Goal: Task Accomplishment & Management: Use online tool/utility

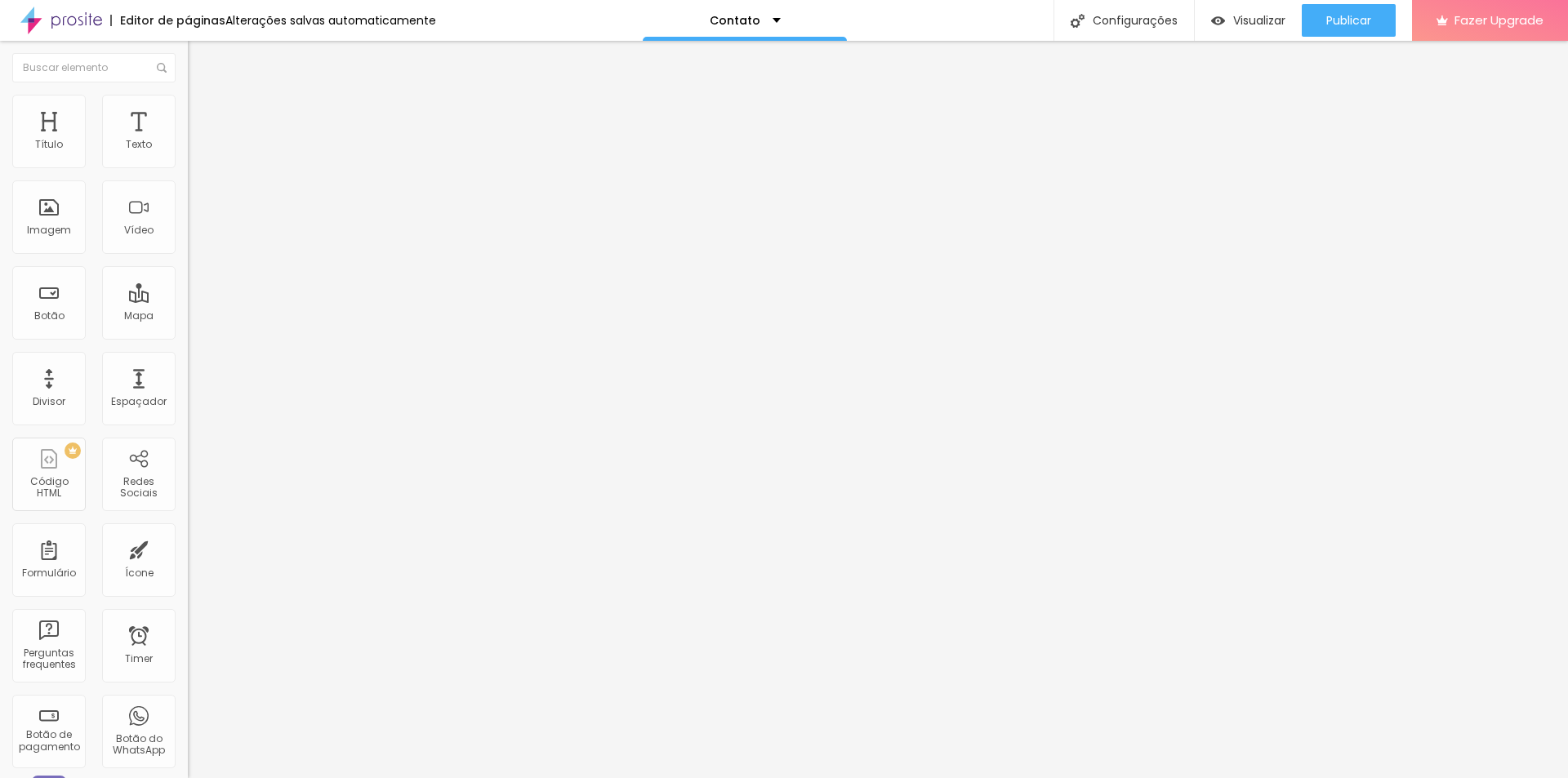
click at [187, 154] on input "Alboom Brasil" at bounding box center [285, 146] width 196 height 16
click at [187, 185] on div "Endereço Alboom Brasil Alinhamento 15 Zoom" at bounding box center [281, 290] width 187 height 326
type input "Rua santos dumont, 171"
click at [187, 106] on li "Estilo" at bounding box center [281, 103] width 187 height 16
click at [187, 111] on li "Avançado" at bounding box center [281, 119] width 187 height 16
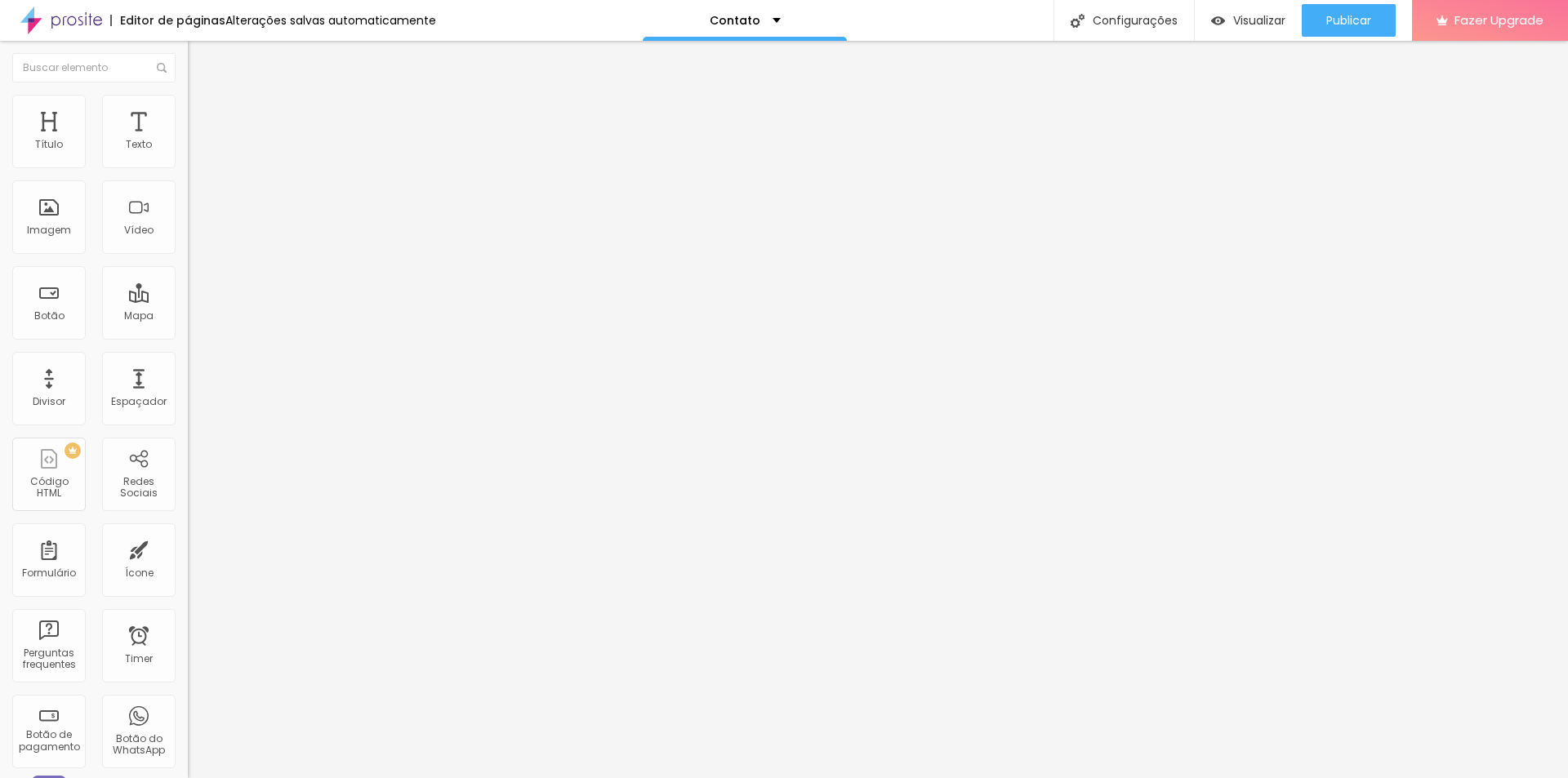
click at [187, 93] on img at bounding box center [195, 86] width 15 height 15
click at [200, 54] on img "button" at bounding box center [206, 60] width 13 height 13
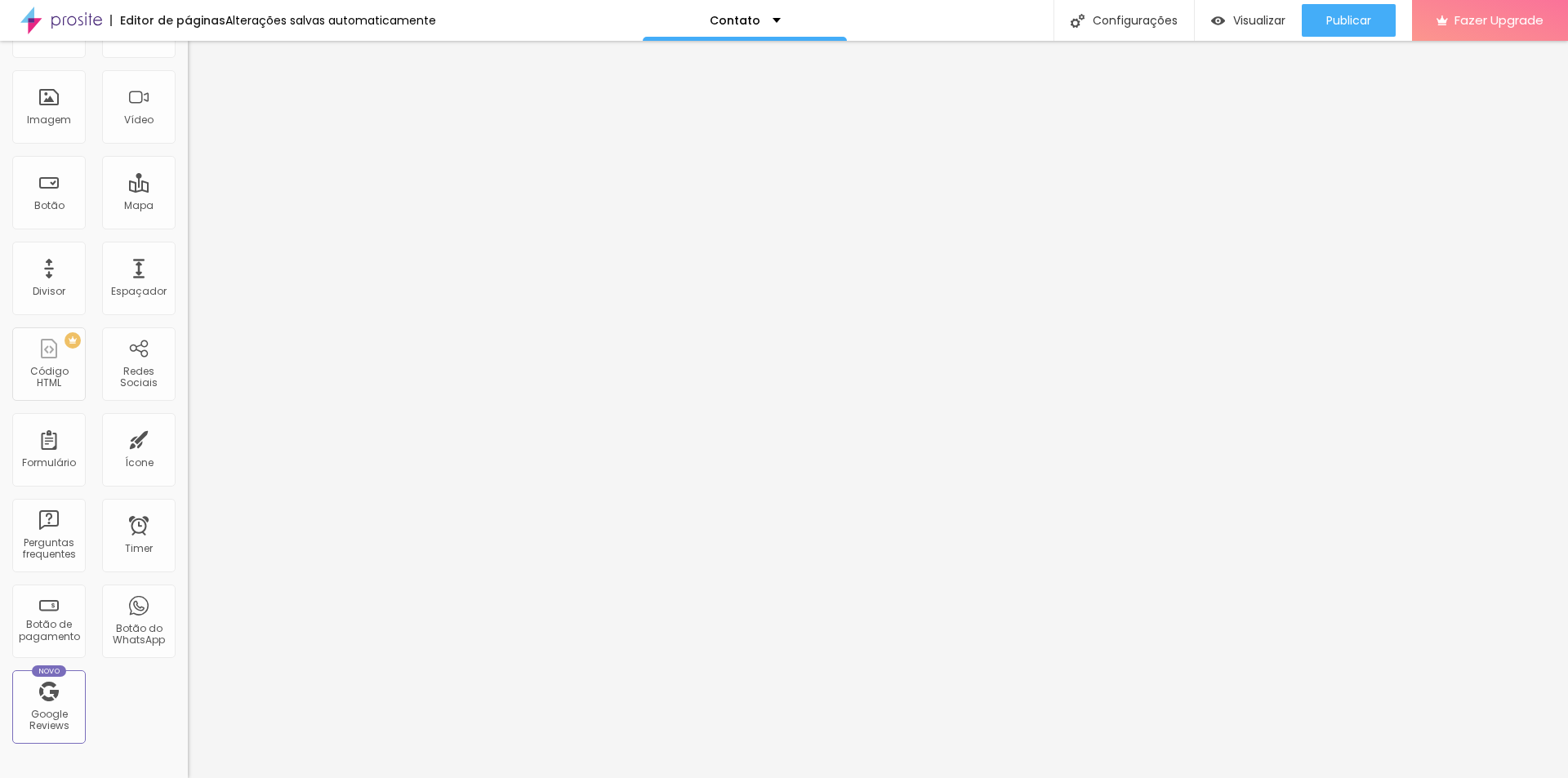
scroll to position [81, 0]
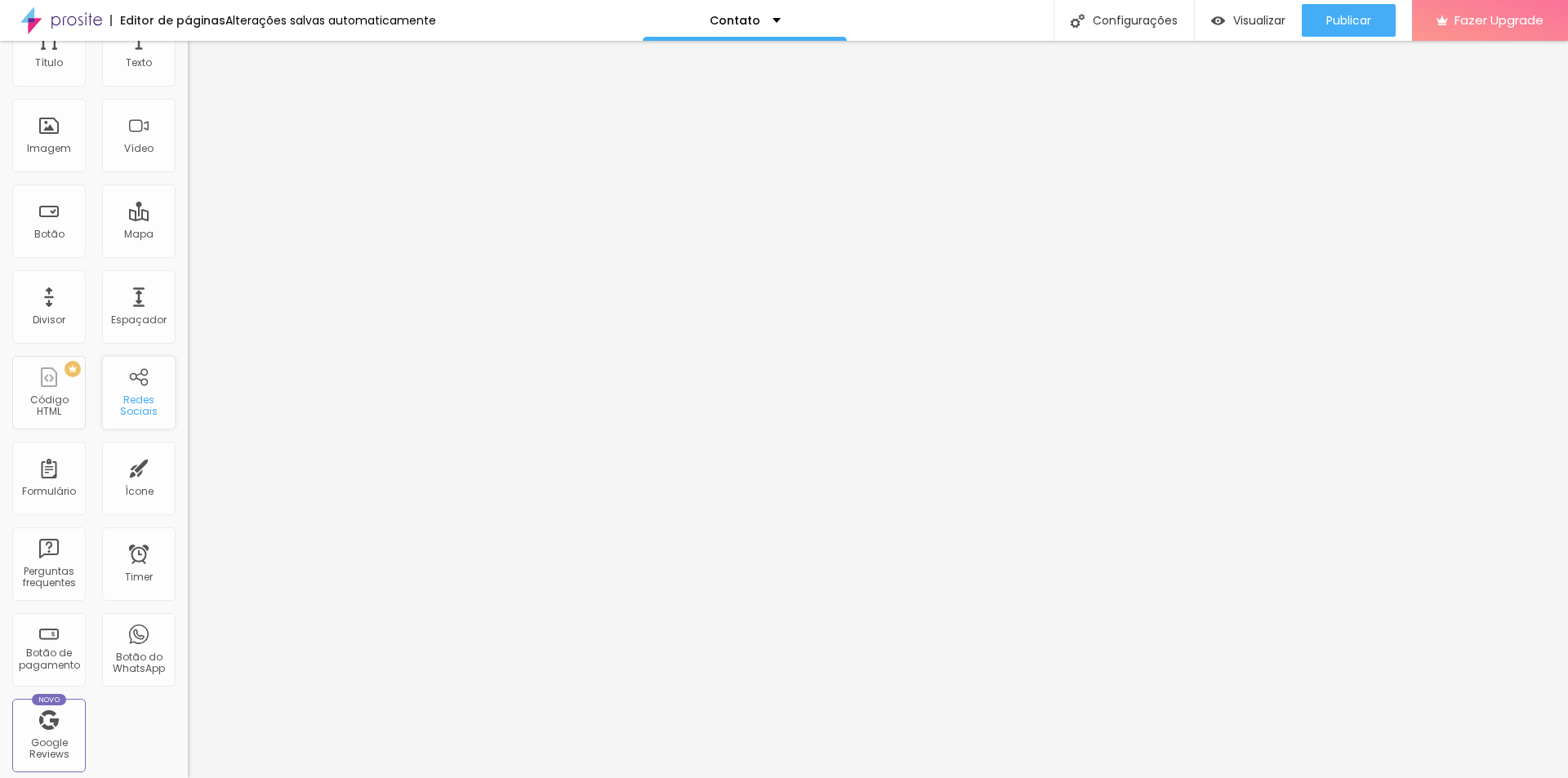
click at [135, 409] on div "Redes Sociais" at bounding box center [138, 406] width 64 height 24
click at [127, 413] on div "Redes Sociais" at bounding box center [138, 406] width 64 height 24
click at [1343, 22] on span "Publicar" at bounding box center [1348, 21] width 45 height 13
click at [1254, 27] on span "Visualizar" at bounding box center [1245, 21] width 53 height 13
click at [132, 402] on div "Redes Sociais" at bounding box center [138, 406] width 64 height 24
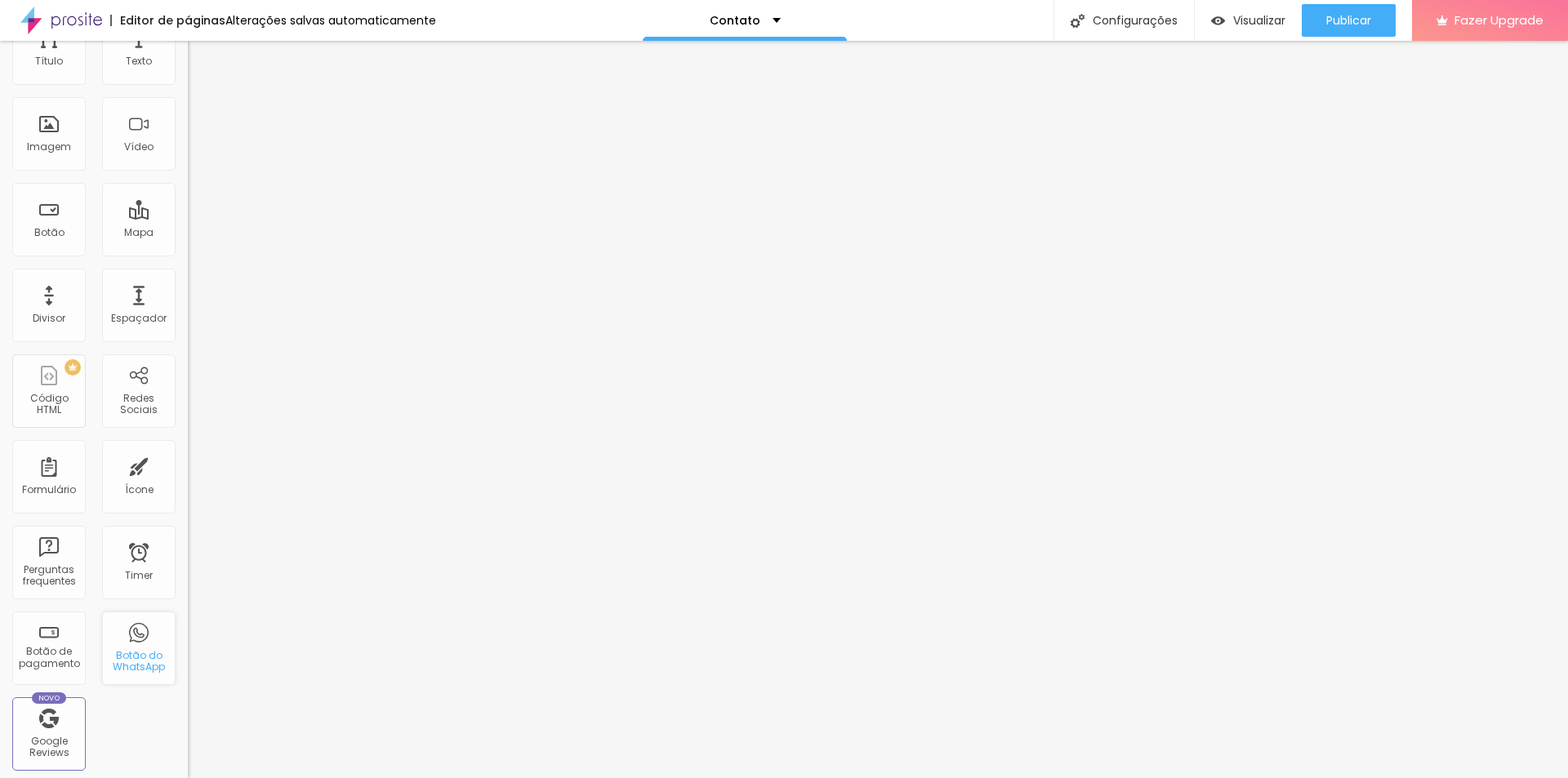
scroll to position [79, 0]
click at [113, 660] on div "Botão do WhatsApp" at bounding box center [138, 666] width 64 height 24
click at [187, 106] on ul "Conteúdo Estilo Avançado" at bounding box center [281, 103] width 187 height 49
click at [187, 111] on li "Avançado" at bounding box center [281, 119] width 187 height 16
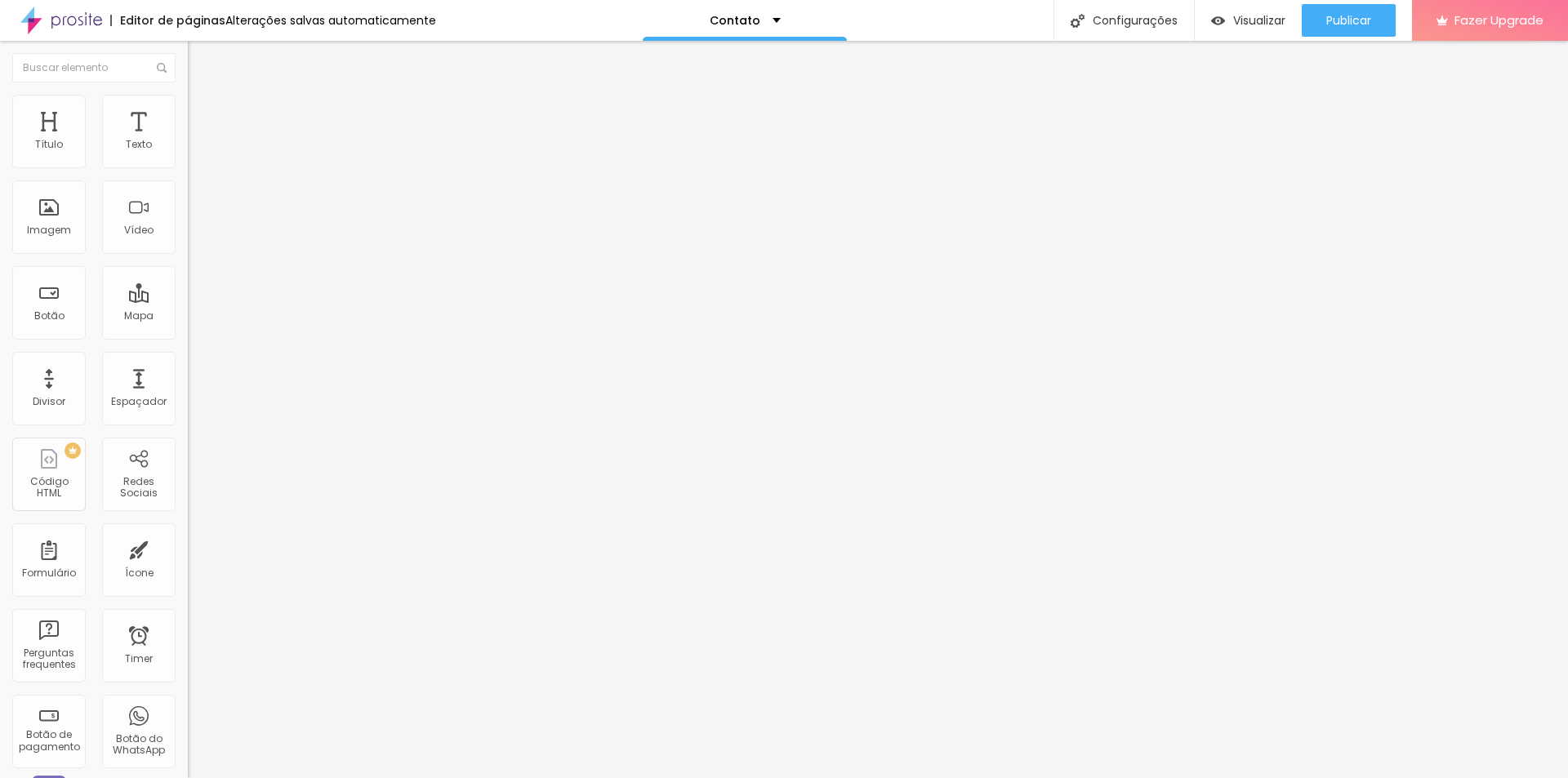
click at [187, 95] on li "Conteúdo" at bounding box center [281, 86] width 187 height 16
click at [142, 555] on div "Ícone" at bounding box center [138, 560] width 73 height 73
click at [1142, 14] on div "Configurações" at bounding box center [1123, 21] width 141 height 41
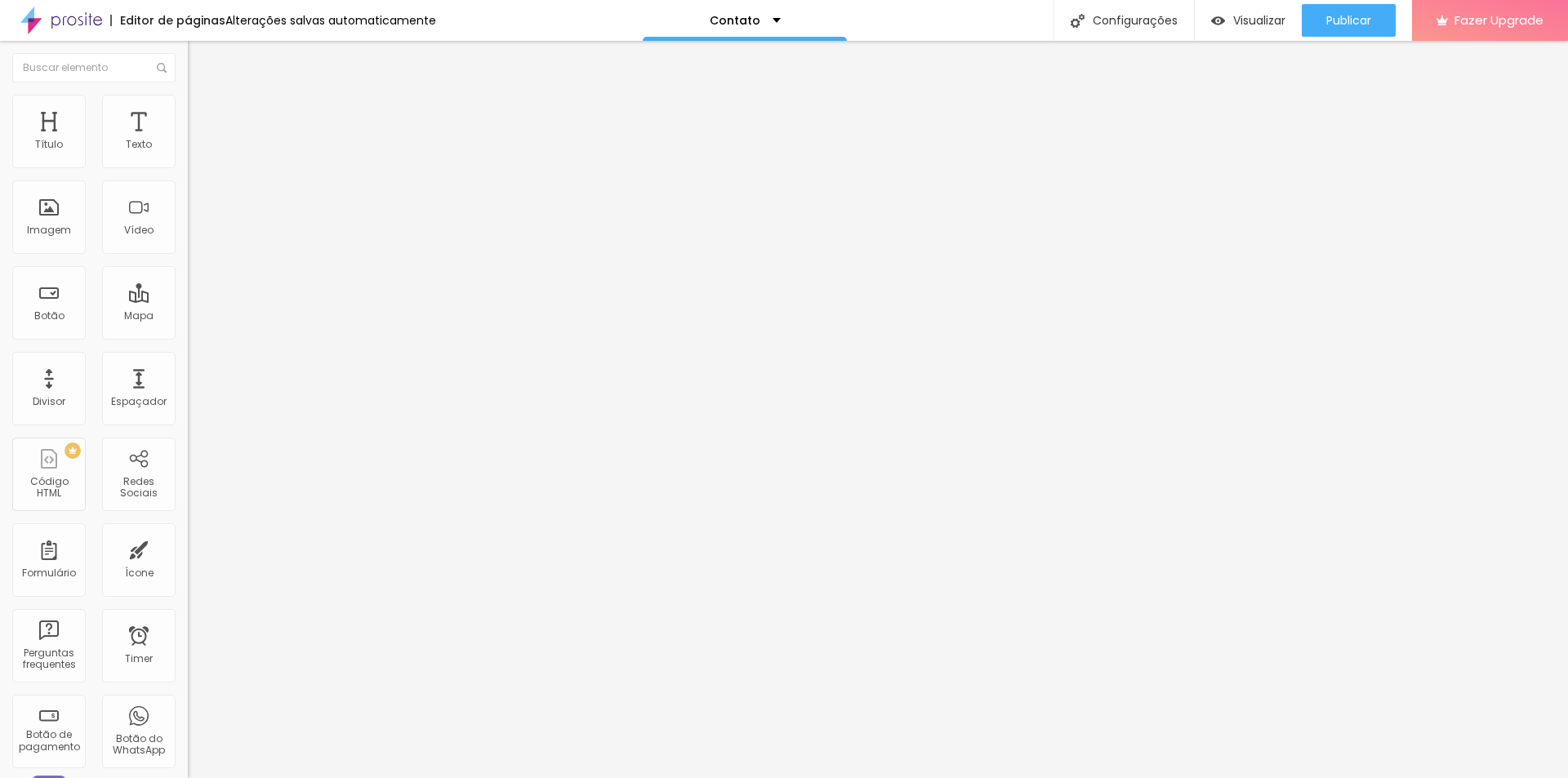
click at [1359, 27] on span "Publicar" at bounding box center [1348, 21] width 45 height 13
click at [772, 20] on div "Contato" at bounding box center [738, 21] width 204 height 41
click at [664, 83] on link "Sobre" at bounding box center [646, 74] width 36 height 17
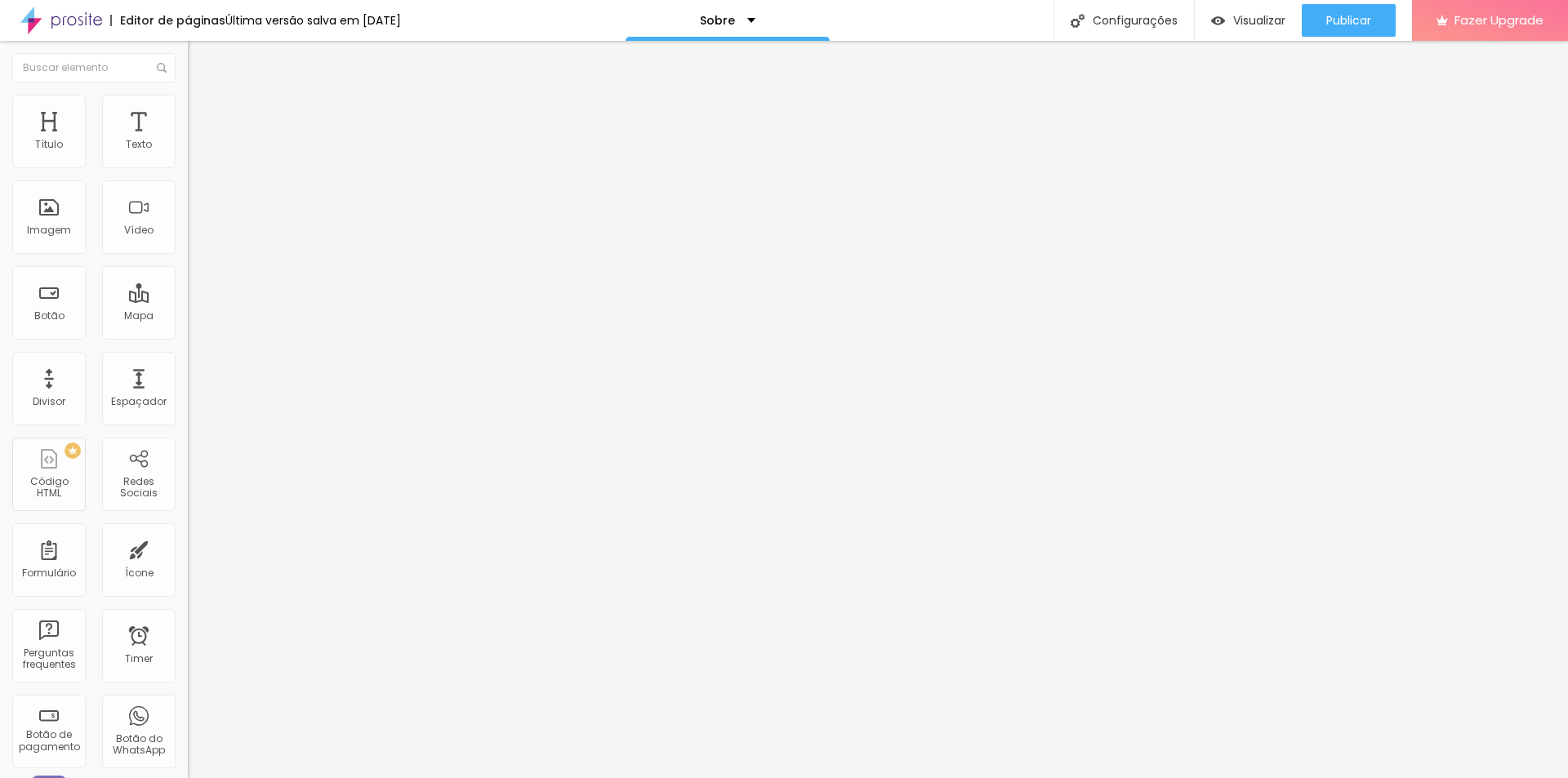
click at [187, 141] on span "Trocar imagem" at bounding box center [232, 133] width 89 height 14
click at [187, 106] on li "Estilo" at bounding box center [281, 103] width 187 height 16
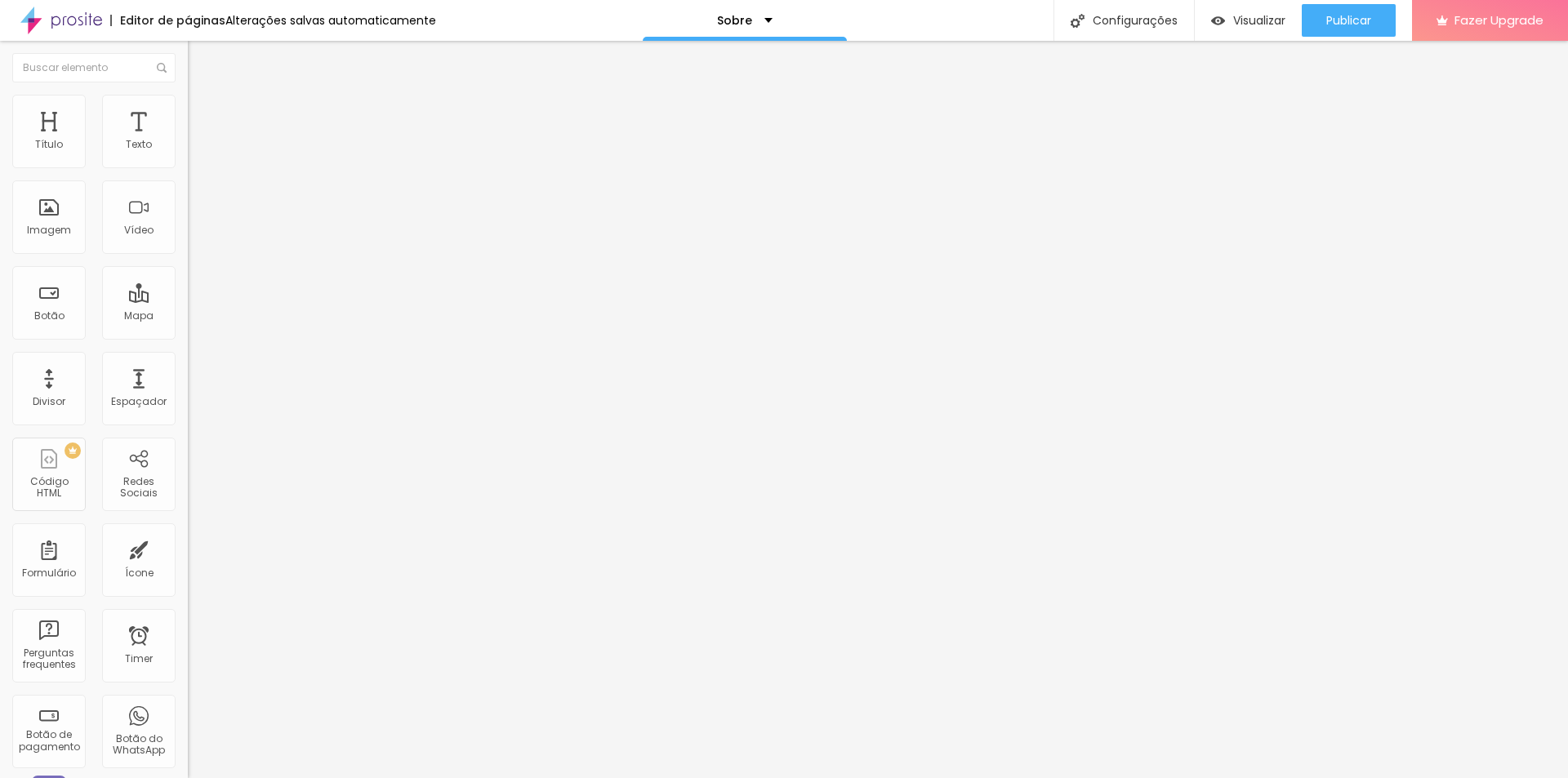
type input "60"
type input "55"
type input "60"
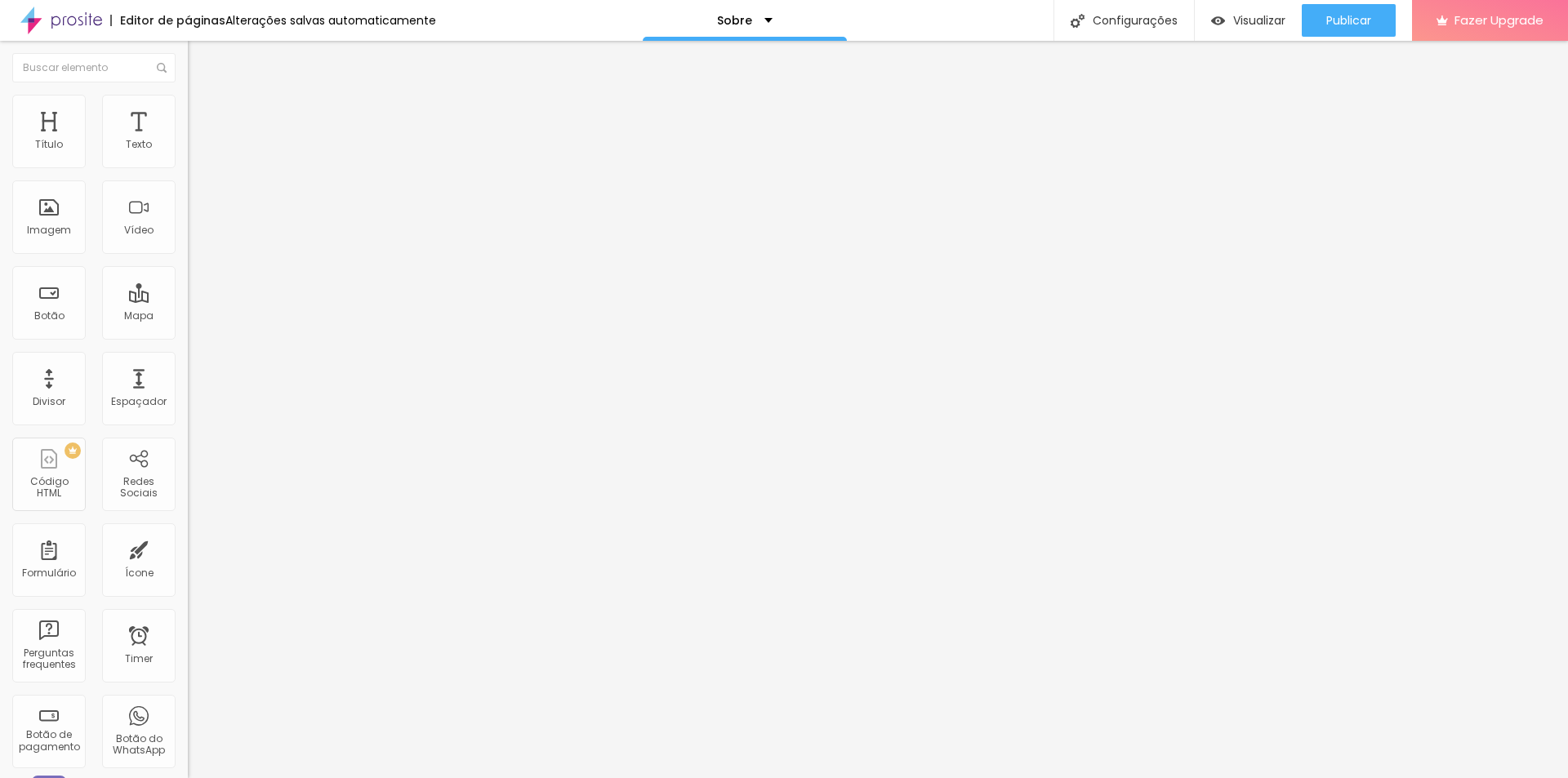
drag, startPoint x: 113, startPoint y: 178, endPoint x: 104, endPoint y: 176, distance: 9.2
type input "60"
click at [187, 168] on input "range" at bounding box center [240, 161] width 105 height 13
click at [202, 118] on span "Avançado" at bounding box center [229, 122] width 54 height 14
click at [200, 61] on img "button" at bounding box center [206, 60] width 13 height 13
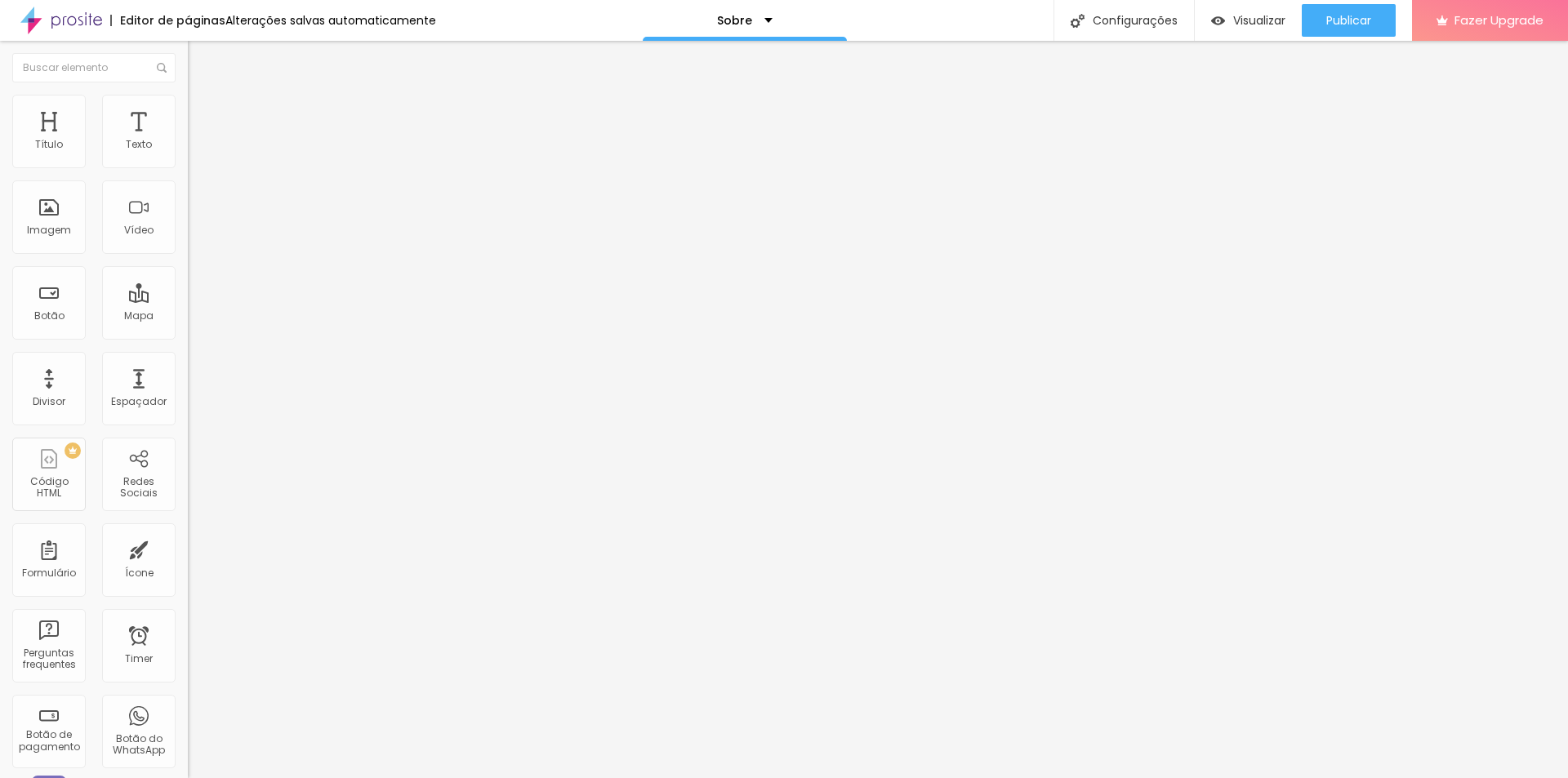
click at [187, 233] on img at bounding box center [193, 227] width 12 height 12
click at [187, 220] on img at bounding box center [193, 214] width 12 height 12
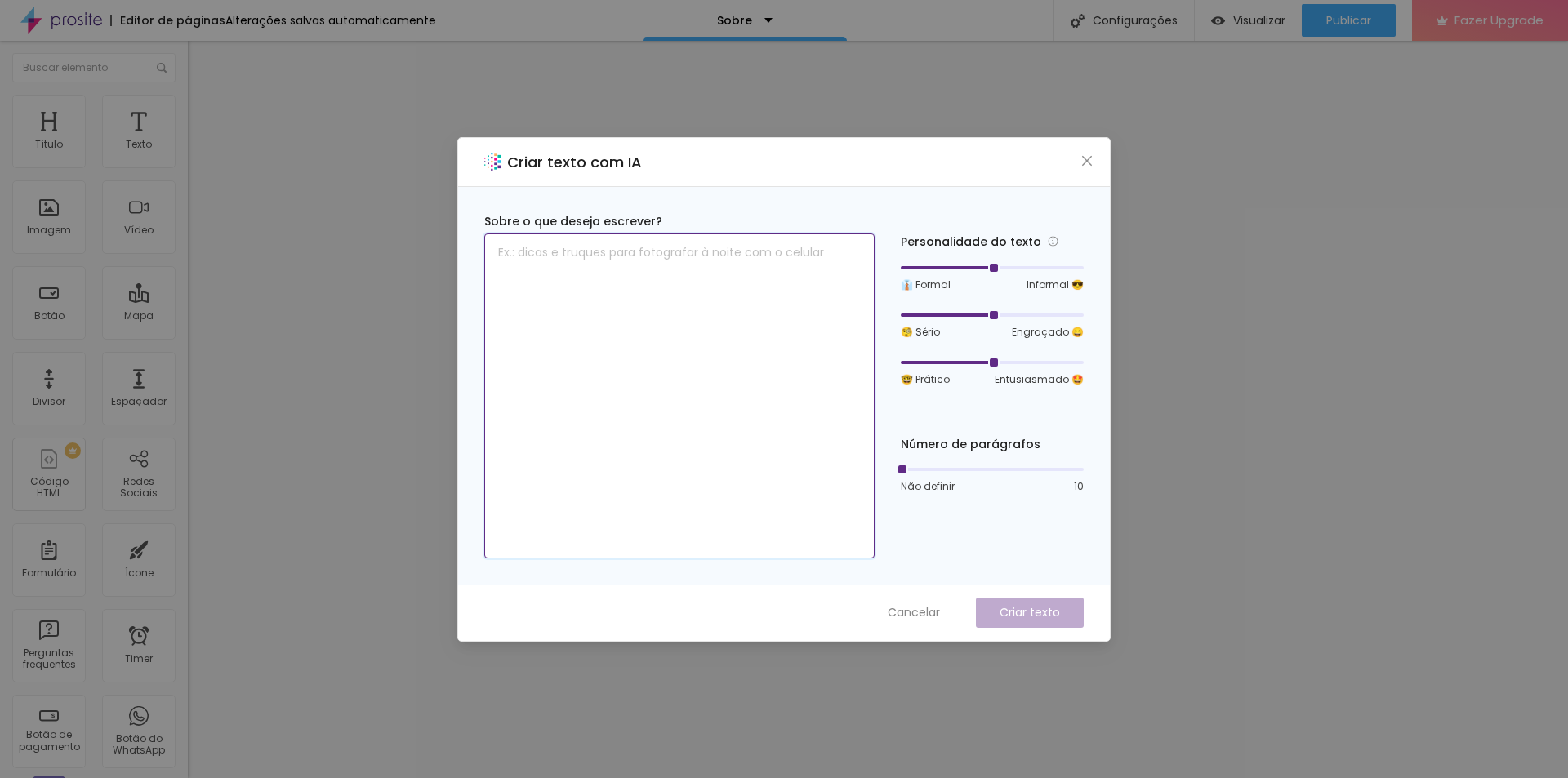
click at [645, 319] on textarea at bounding box center [679, 396] width 391 height 325
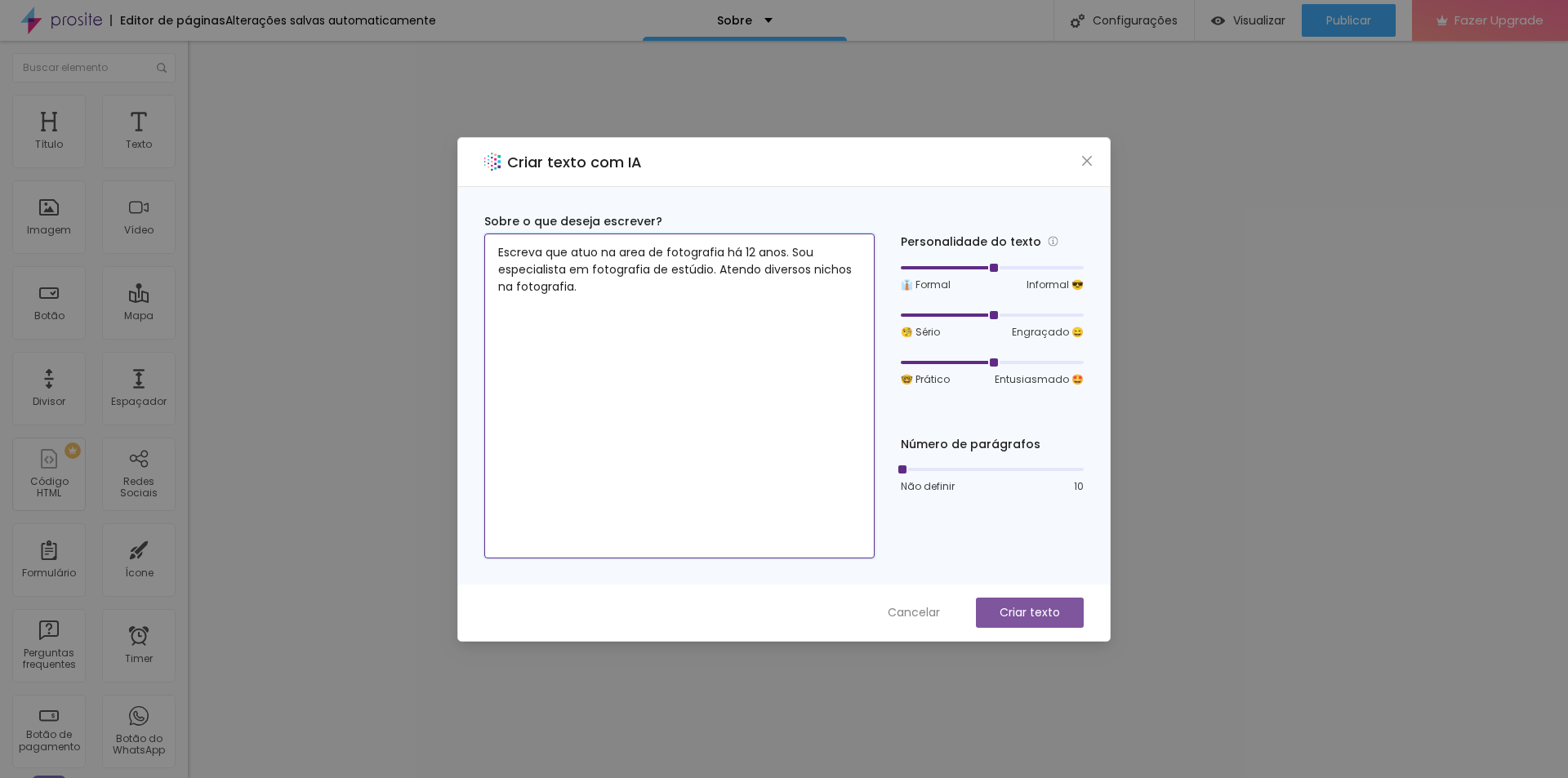
type textarea "Escreva que atuo na area de fotografia há 12 anos. Sou especialista em fotograf…"
click at [1054, 608] on p "Criar texto" at bounding box center [1029, 613] width 60 height 17
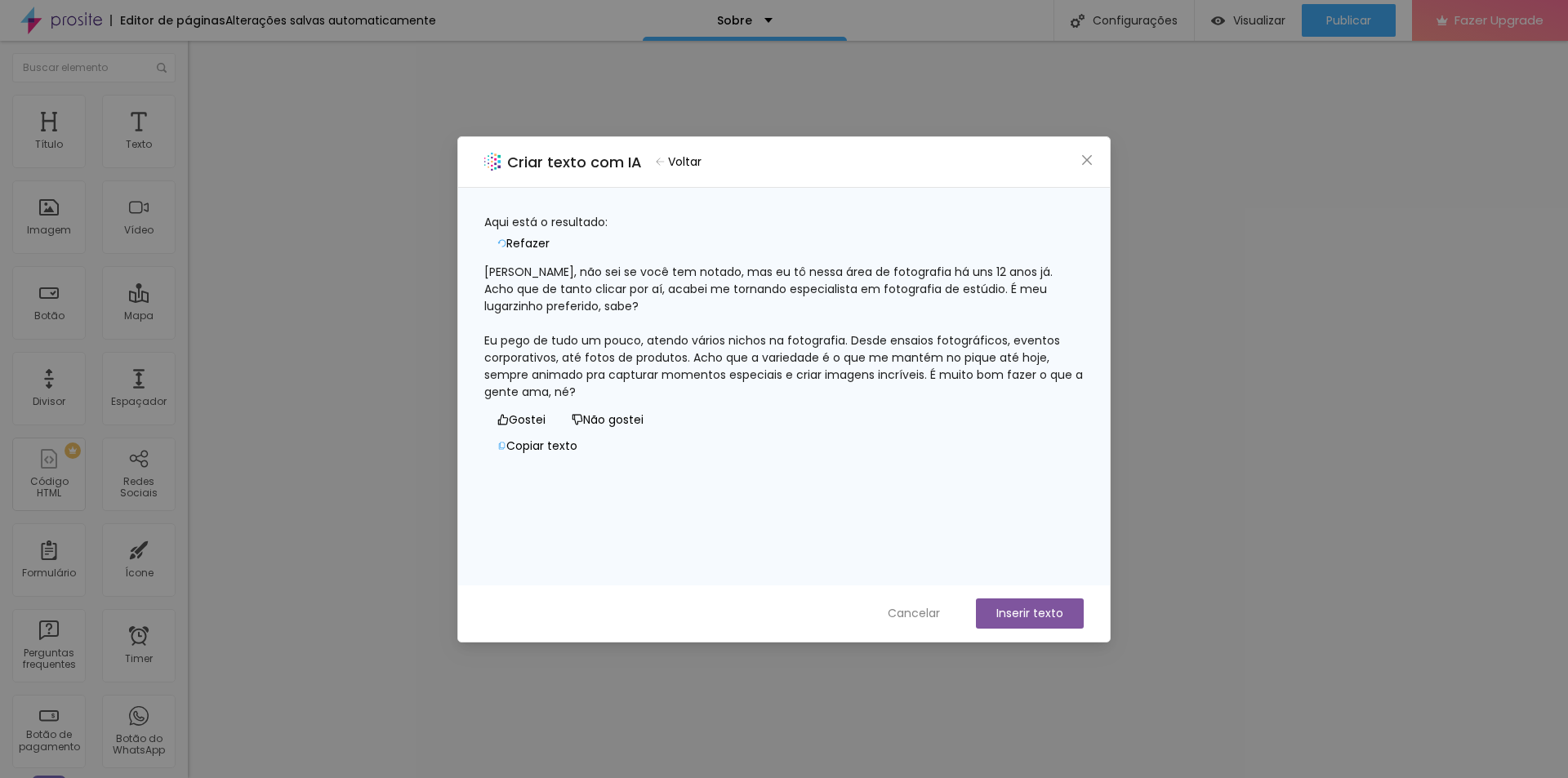
click at [549, 235] on span "Refazer" at bounding box center [528, 243] width 44 height 17
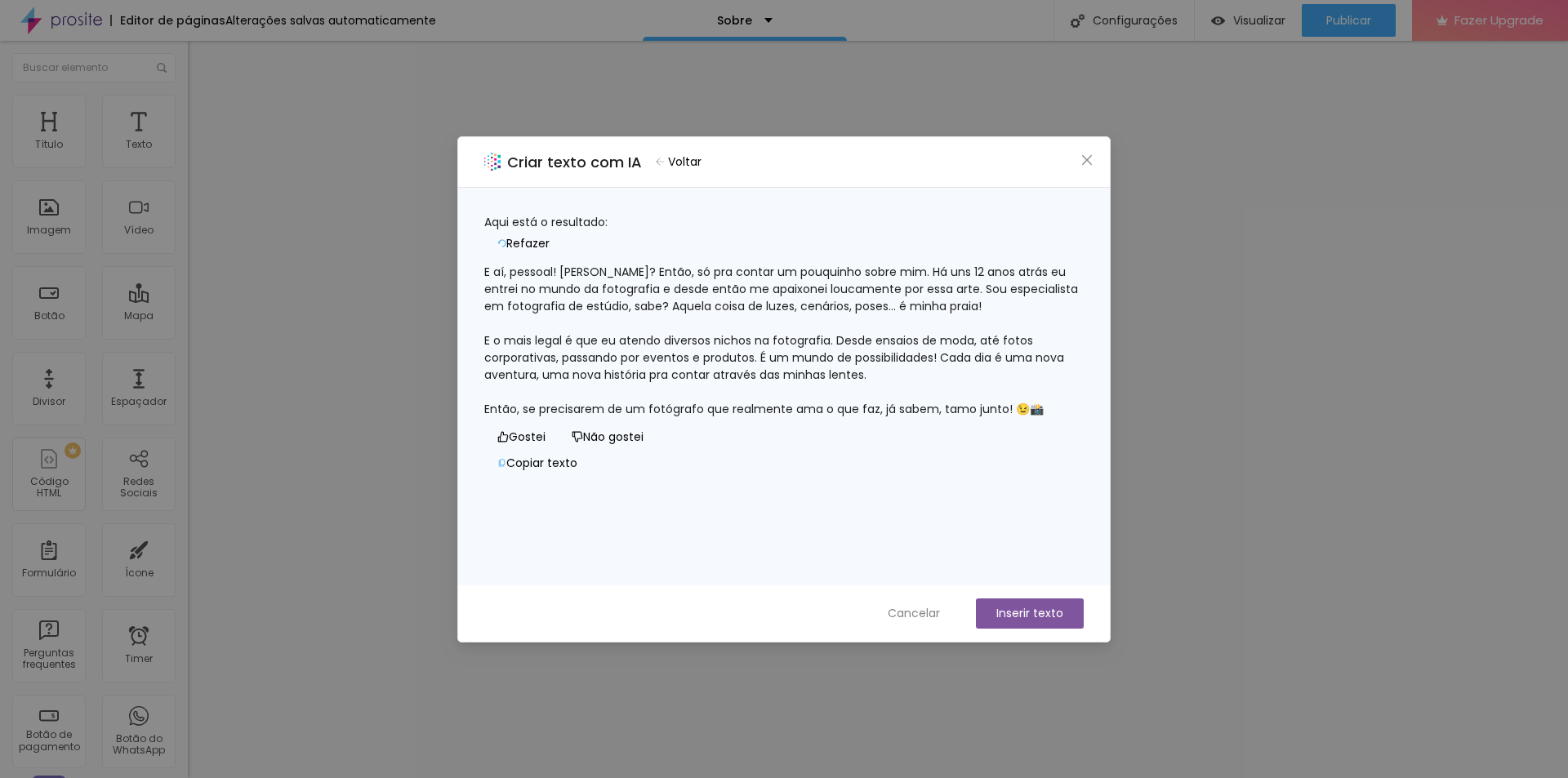
click at [686, 157] on span "Voltar" at bounding box center [684, 162] width 34 height 17
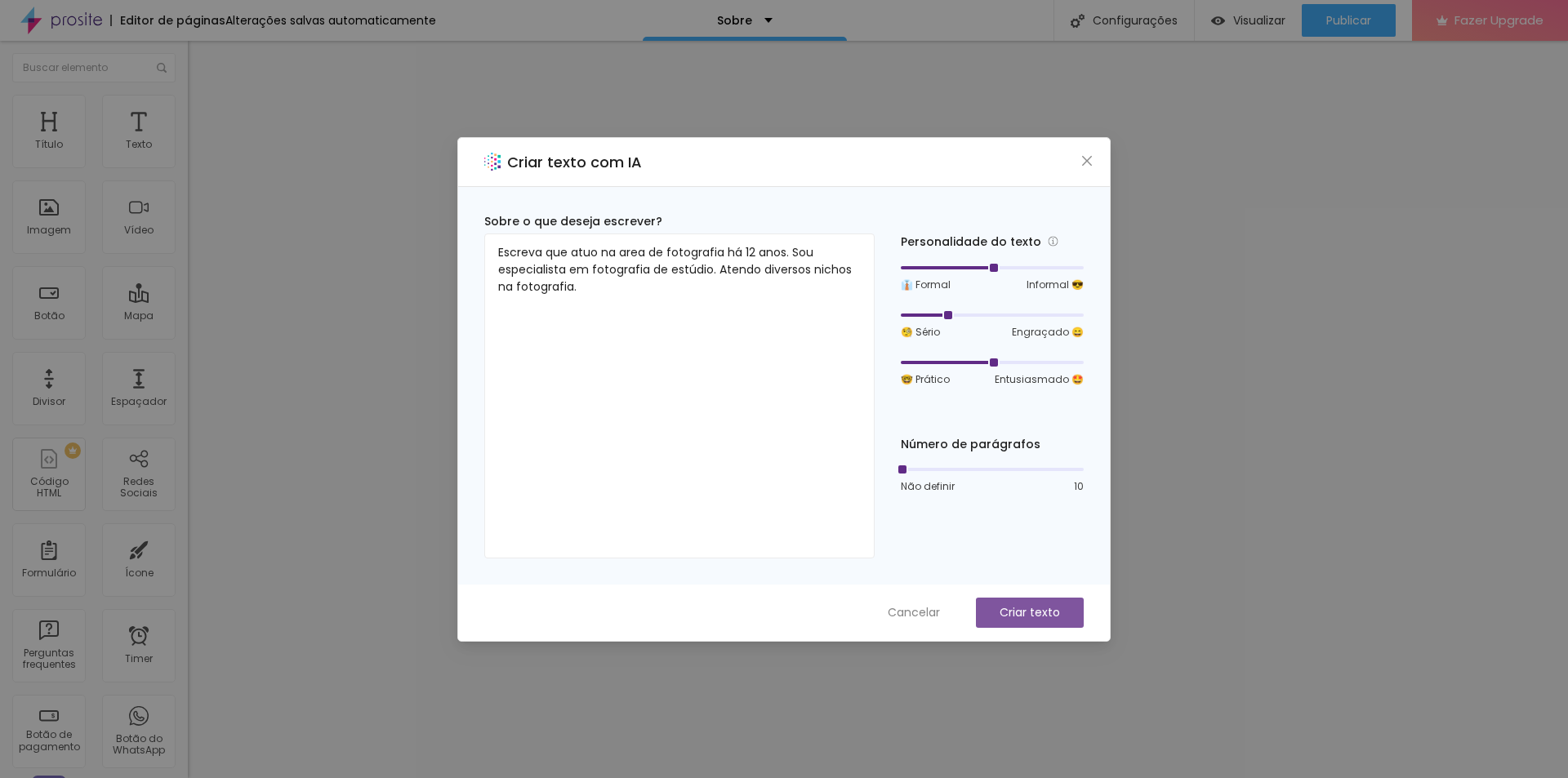
drag, startPoint x: 991, startPoint y: 314, endPoint x: 967, endPoint y: 317, distance: 24.2
click at [967, 317] on div at bounding box center [992, 315] width 183 height 10
drag, startPoint x: 995, startPoint y: 363, endPoint x: 938, endPoint y: 361, distance: 57.0
click at [938, 361] on div at bounding box center [992, 363] width 183 height 10
click at [1045, 612] on p "Criar texto" at bounding box center [1029, 613] width 60 height 17
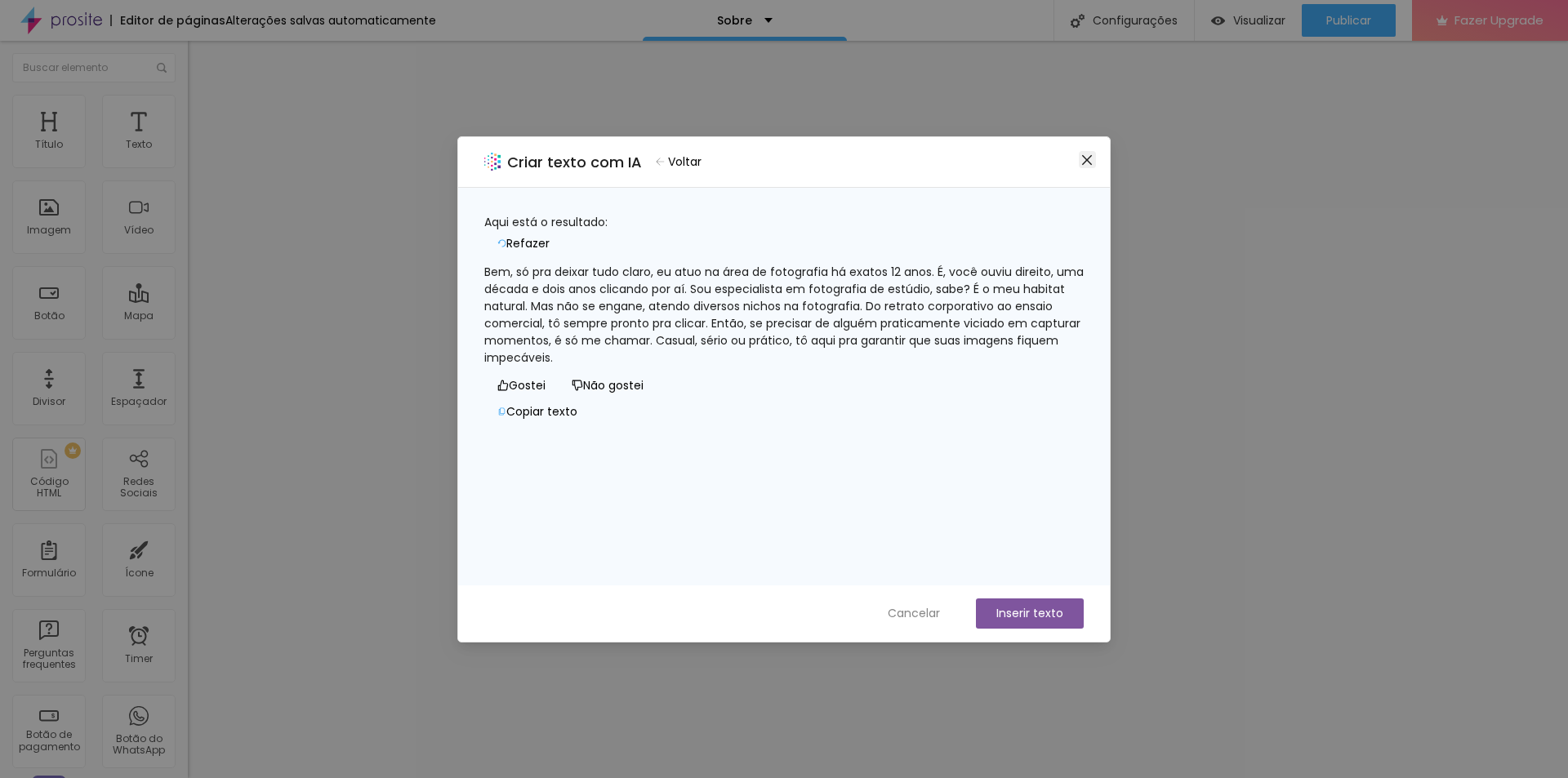
click at [1089, 159] on icon "close" at bounding box center [1087, 160] width 10 height 10
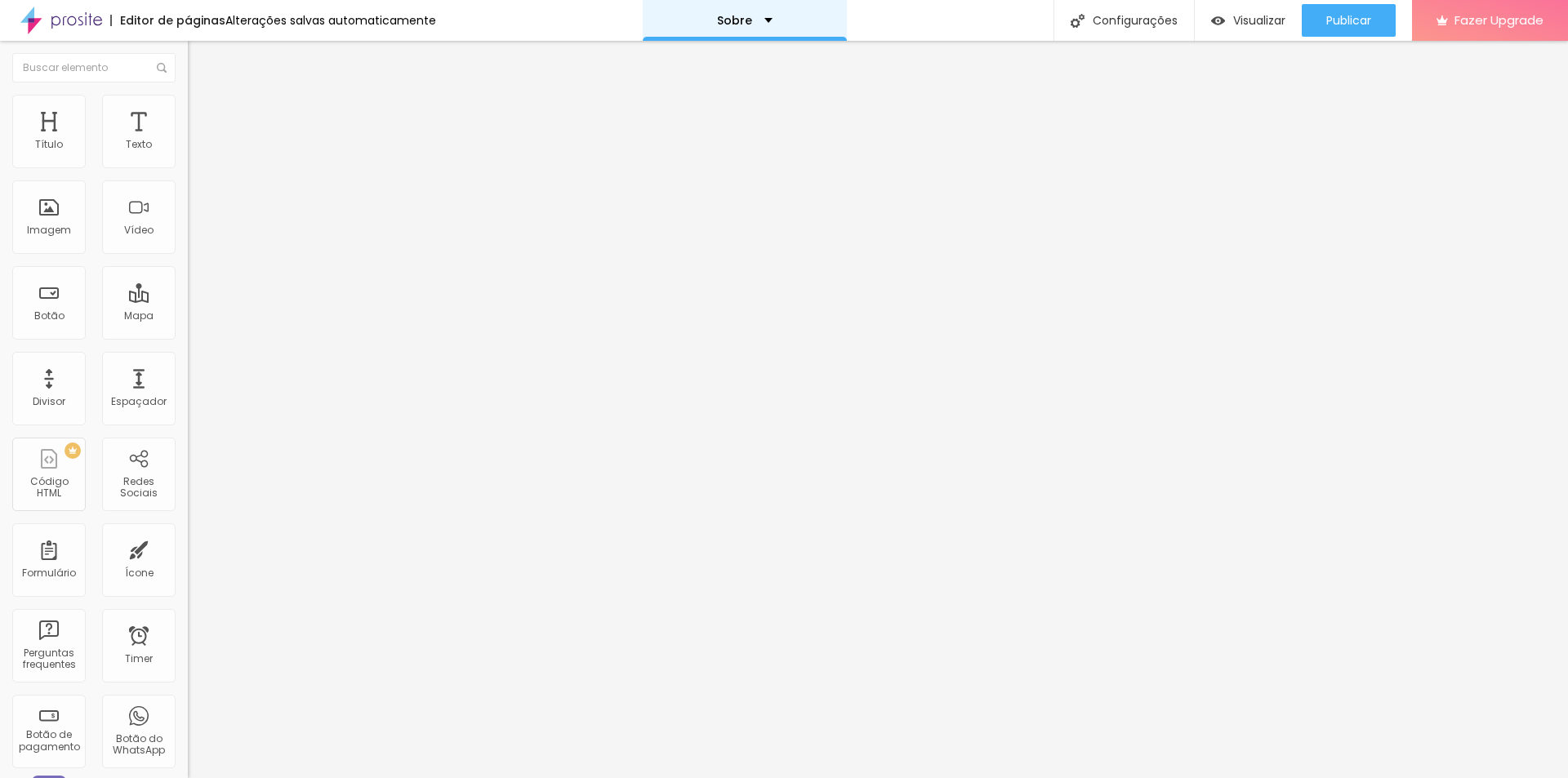
click at [762, 15] on div "Sobre" at bounding box center [745, 21] width 56 height 12
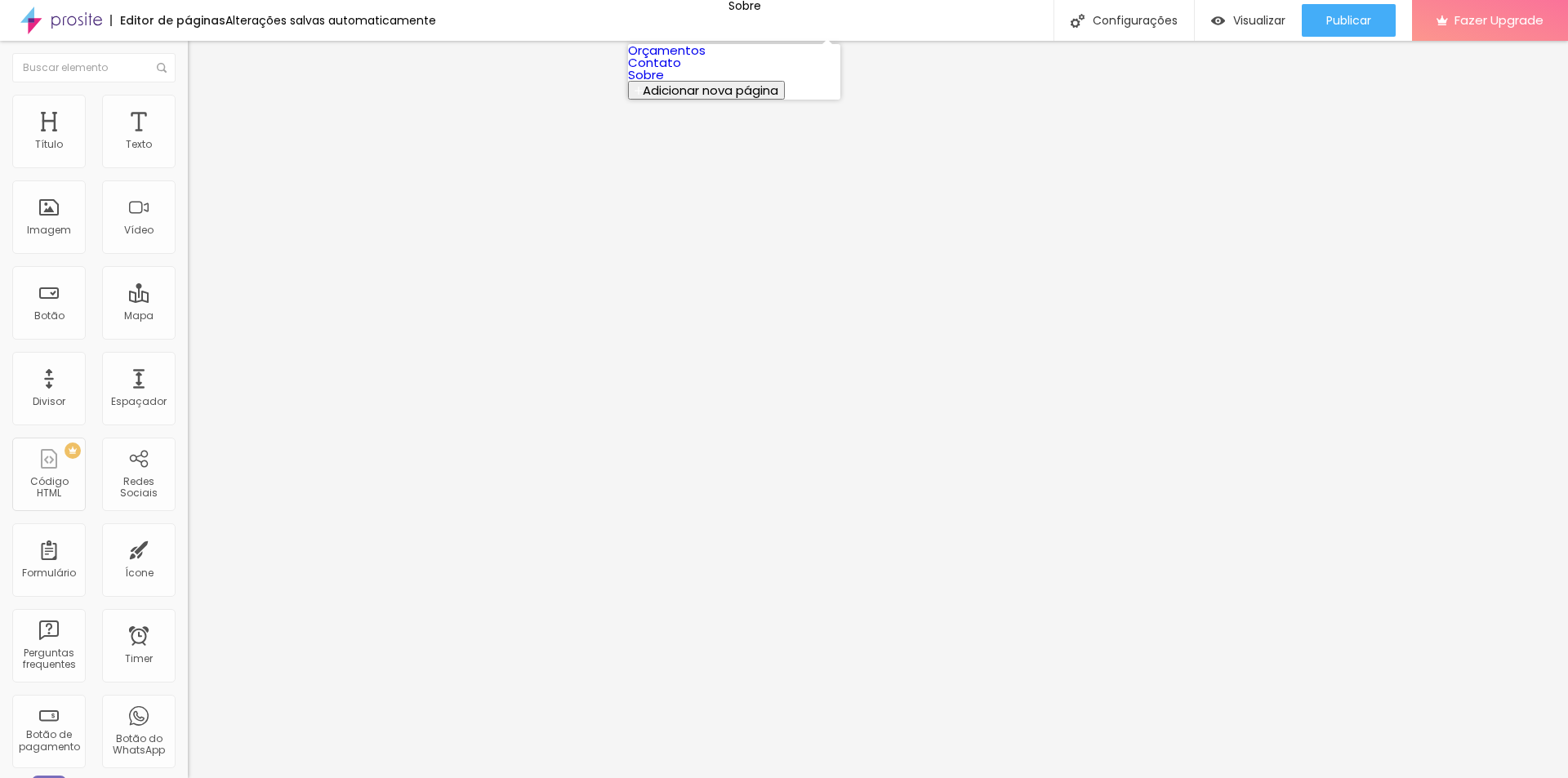
click at [705, 59] on link "Orçamentos" at bounding box center [667, 50] width 77 height 17
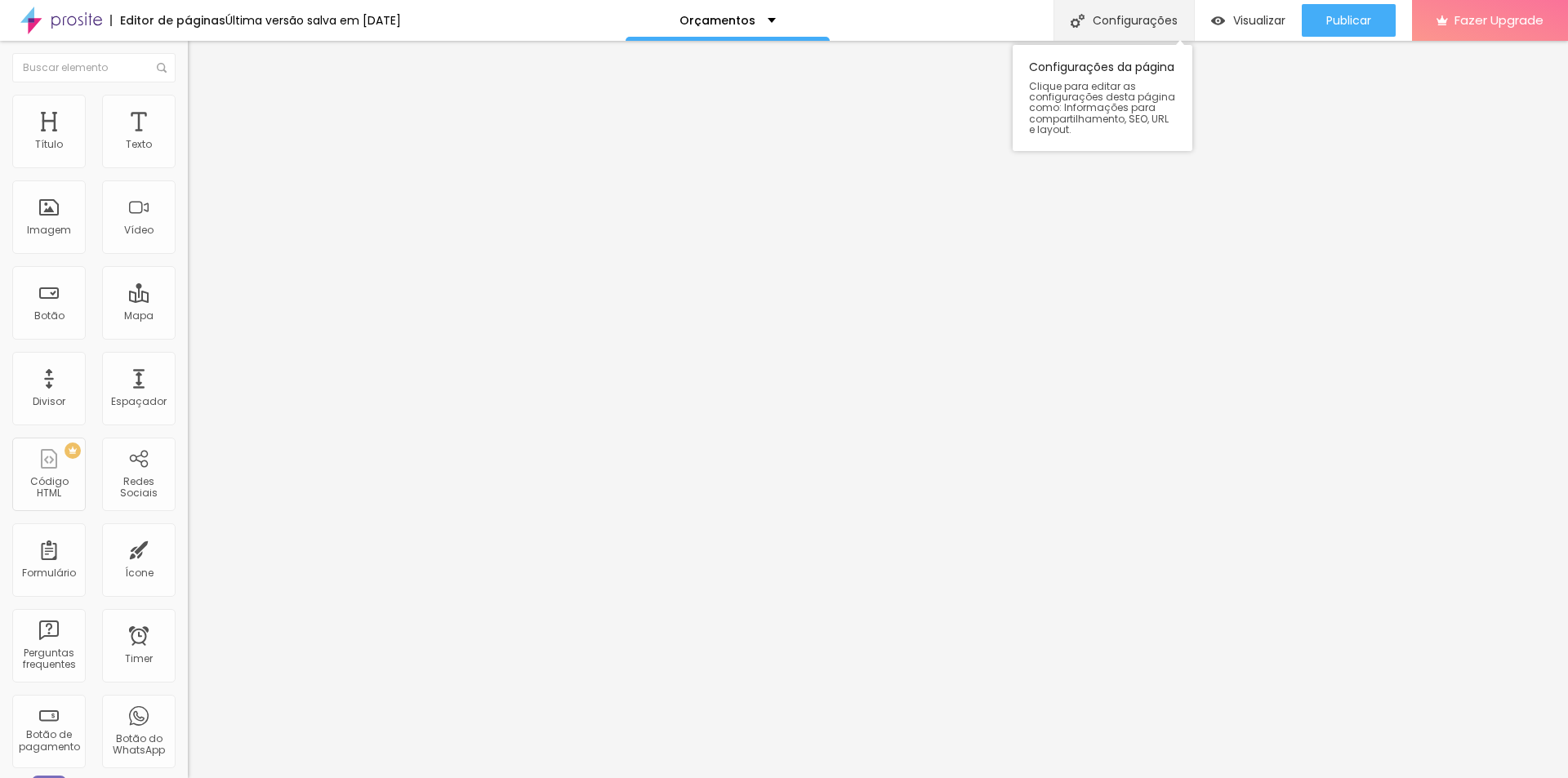
click at [1154, 19] on div "Configurações" at bounding box center [1123, 21] width 141 height 41
